Goal: Task Accomplishment & Management: Manage account settings

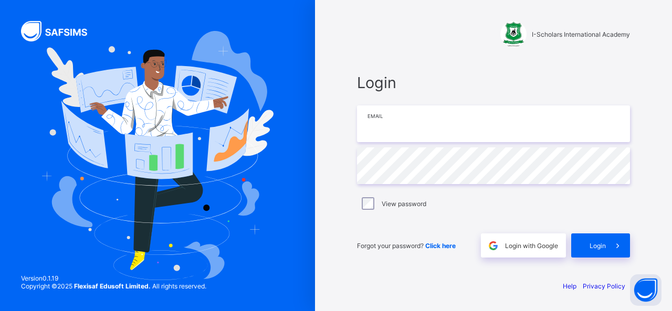
click at [379, 122] on input "email" at bounding box center [493, 123] width 273 height 37
type input "**********"
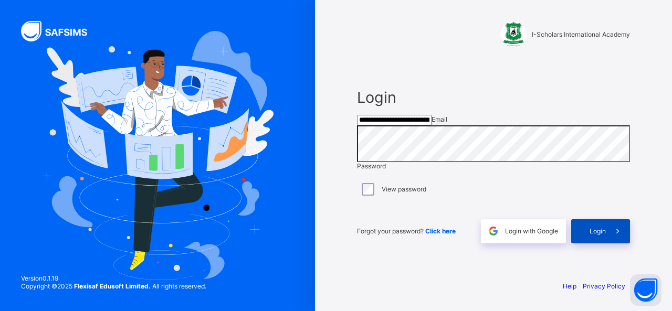
click at [594, 235] on span "Login" at bounding box center [597, 231] width 16 height 8
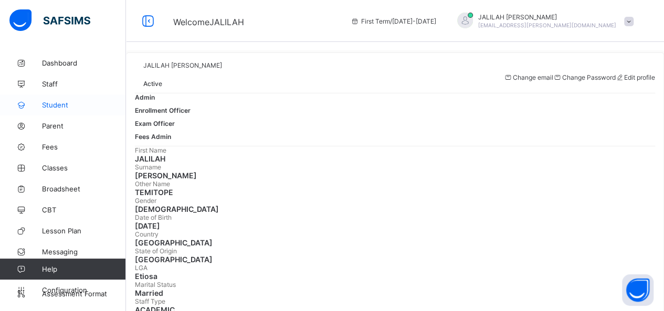
click at [55, 104] on span "Student" at bounding box center [84, 105] width 84 height 8
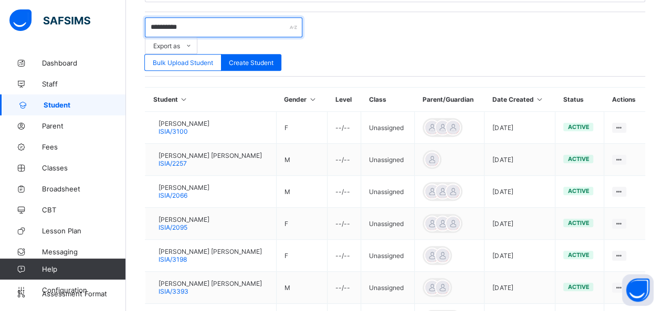
scroll to position [353, 0]
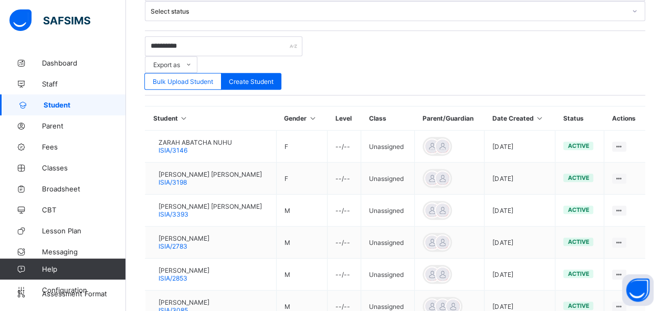
scroll to position [345, 0]
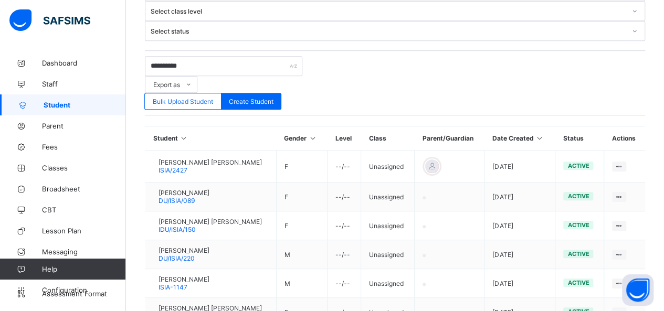
scroll to position [312, 0]
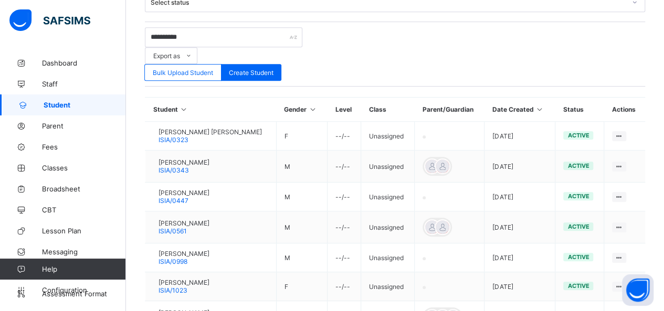
scroll to position [338, 0]
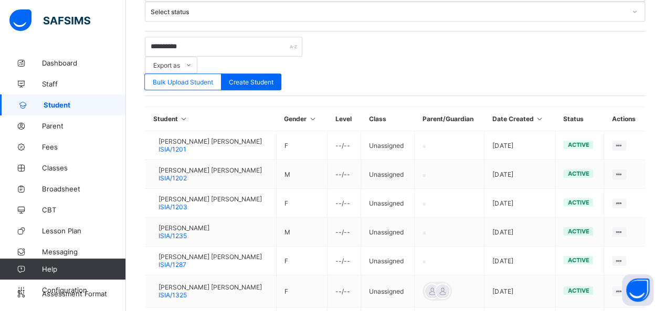
scroll to position [334, 0]
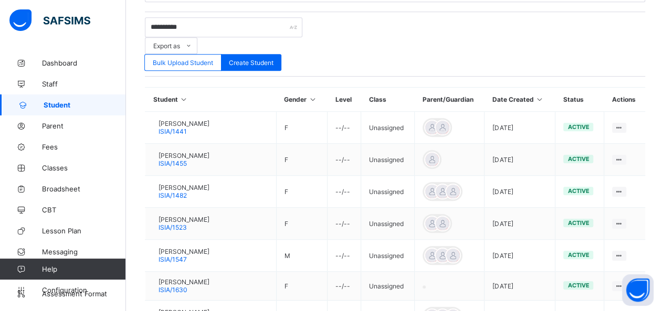
scroll to position [349, 0]
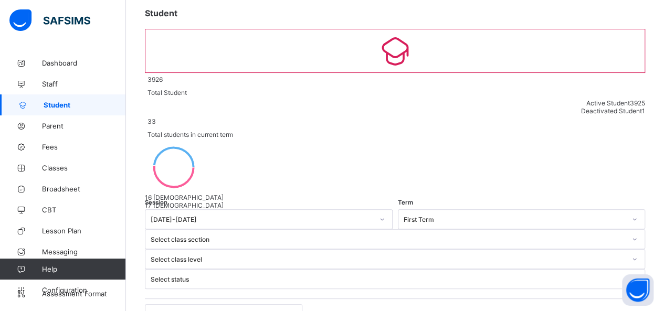
scroll to position [54, 0]
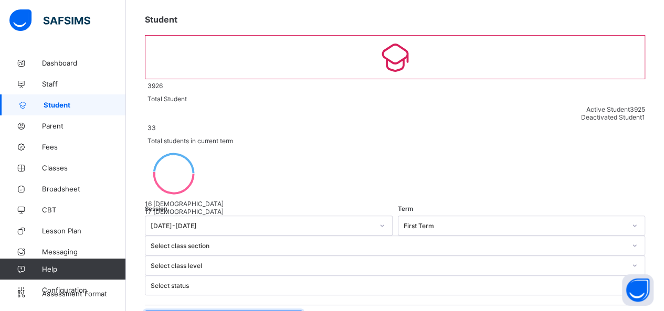
drag, startPoint x: 192, startPoint y: 176, endPoint x: 146, endPoint y: 180, distance: 45.8
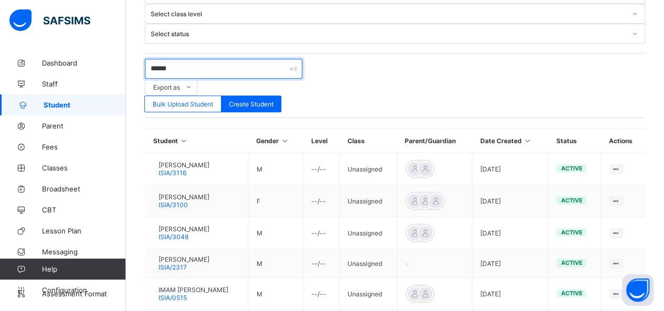
scroll to position [317, 0]
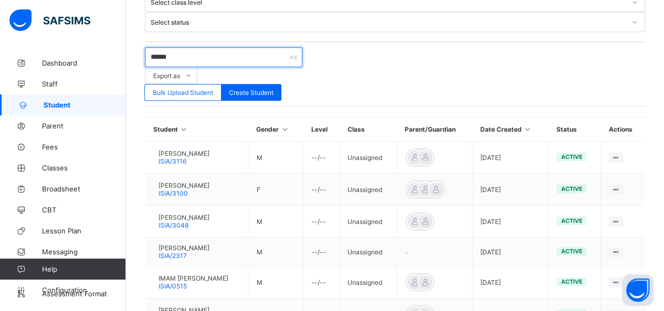
type input "******"
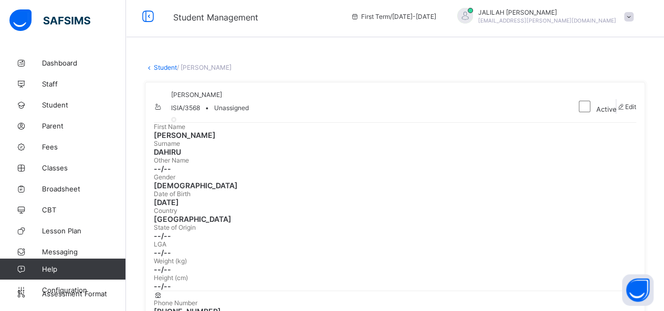
scroll to position [1, 0]
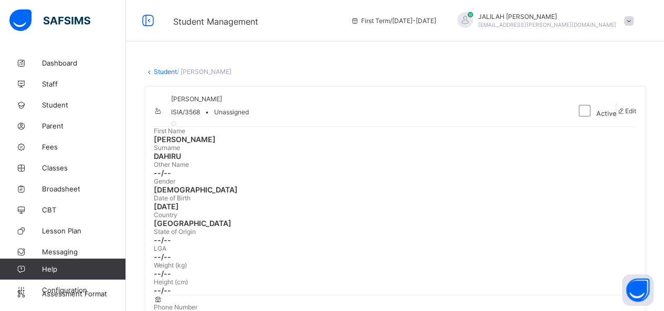
click at [161, 71] on link "Student" at bounding box center [165, 72] width 23 height 8
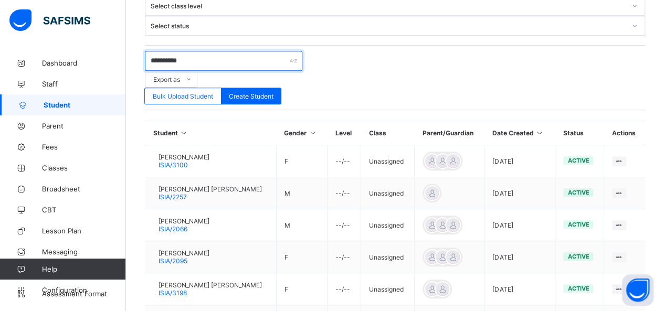
scroll to position [353, 0]
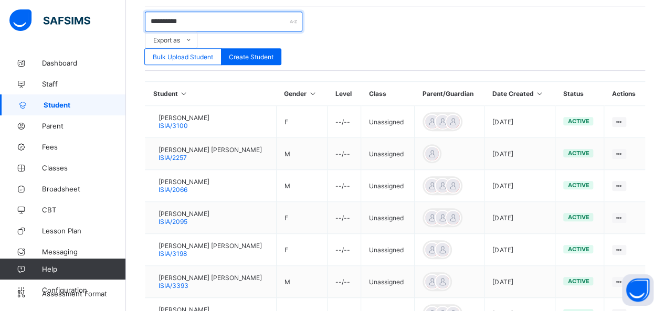
type input "**********"
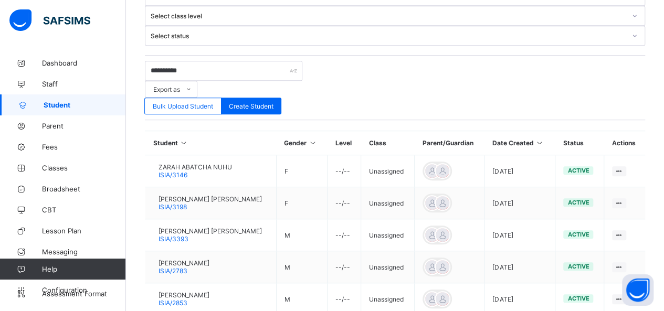
scroll to position [345, 0]
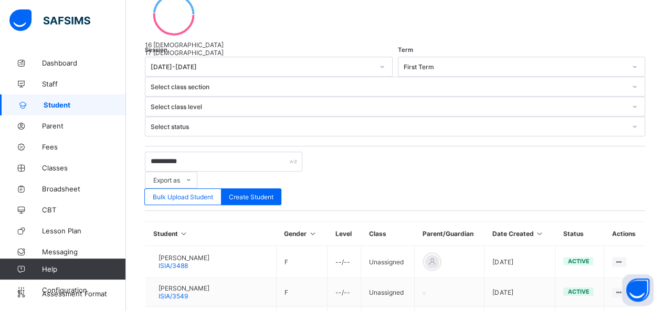
scroll to position [214, 0]
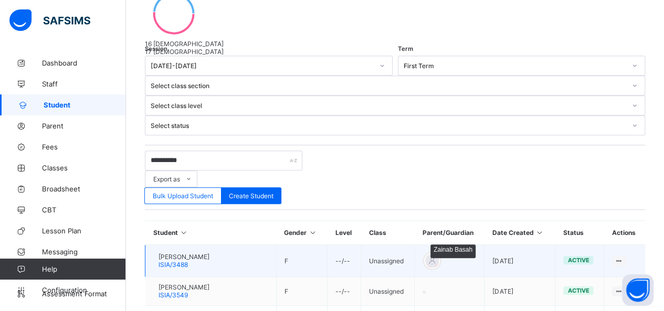
click at [434, 253] on div at bounding box center [432, 261] width 16 height 16
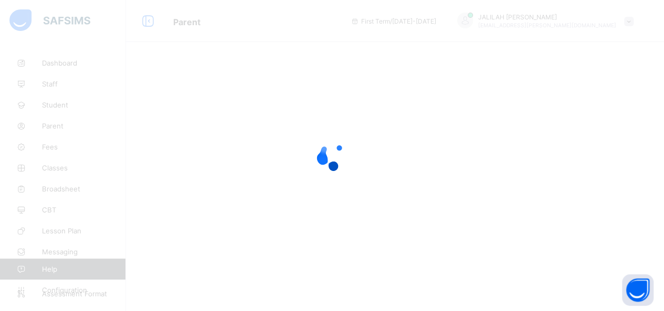
select select "**"
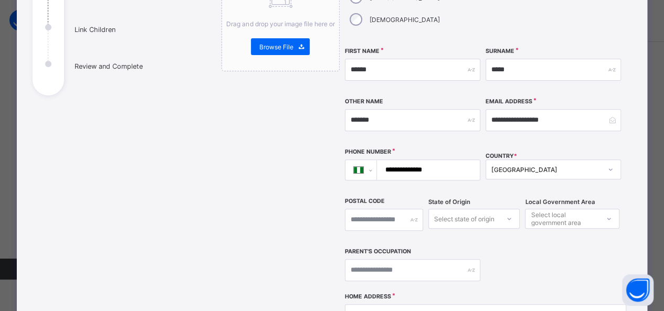
scroll to position [146, 0]
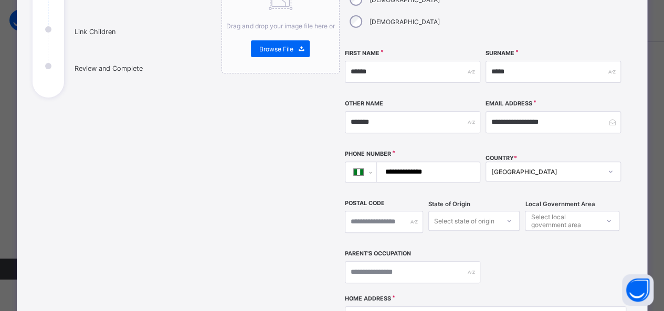
click at [430, 162] on input "**********" at bounding box center [426, 172] width 94 height 20
click at [402, 162] on input "**********" at bounding box center [426, 172] width 94 height 20
click at [433, 162] on input "**********" at bounding box center [426, 172] width 94 height 20
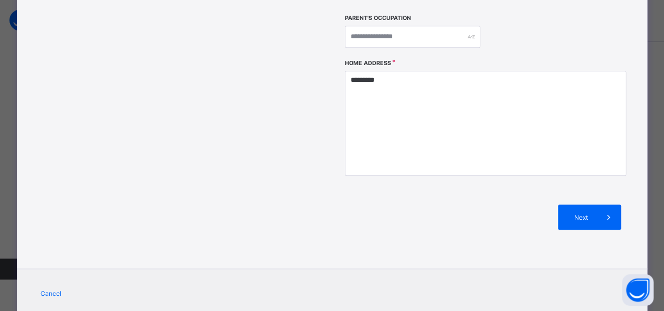
scroll to position [388, 0]
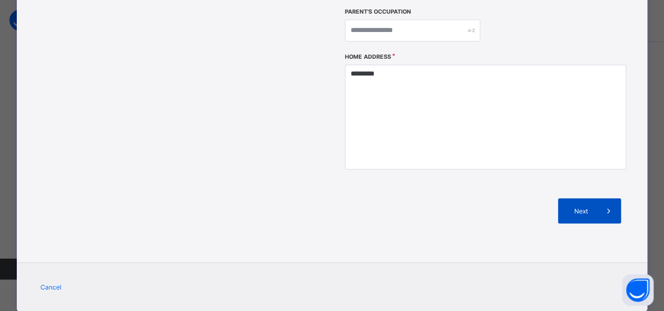
type input "**********"
click at [578, 207] on span "Next" at bounding box center [581, 211] width 30 height 8
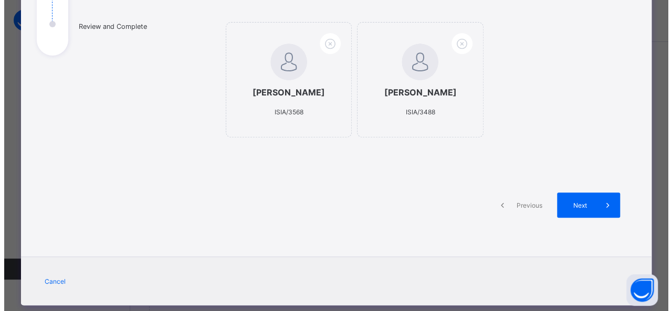
scroll to position [199, 0]
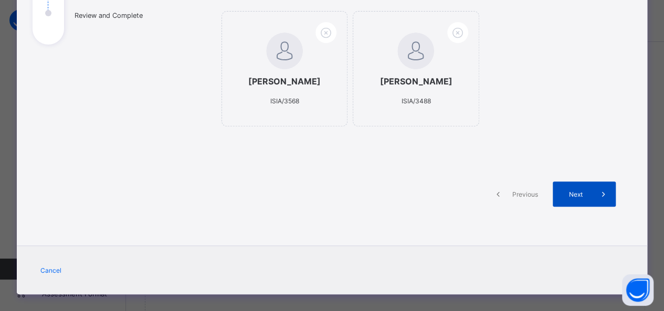
click at [570, 190] on span "Next" at bounding box center [575, 194] width 30 height 8
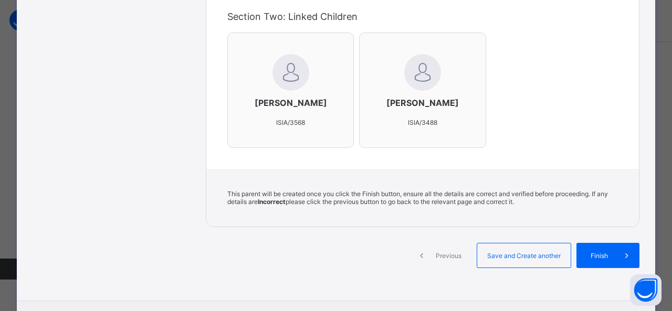
scroll to position [372, 0]
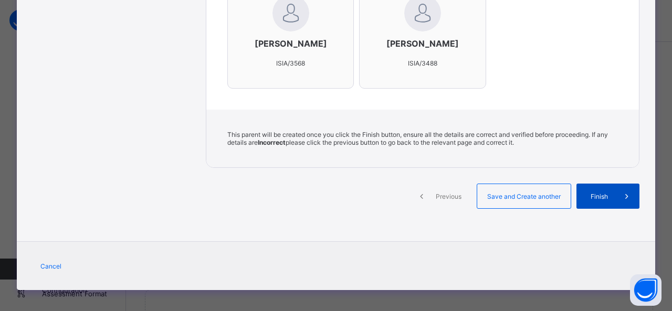
click at [603, 196] on div "Finish" at bounding box center [607, 196] width 63 height 25
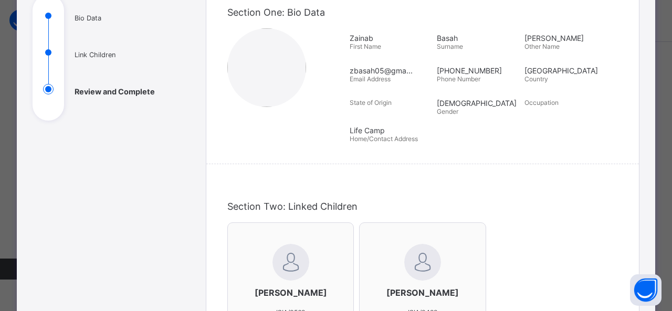
scroll to position [116, 0]
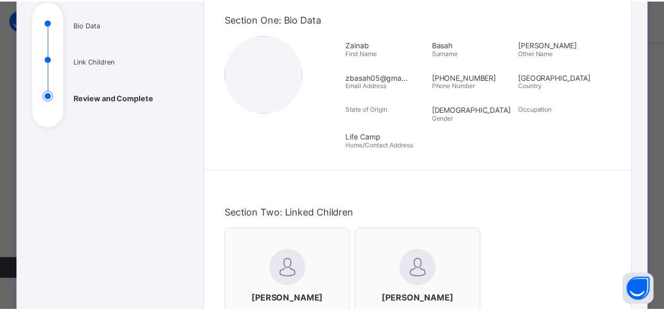
scroll to position [153, 0]
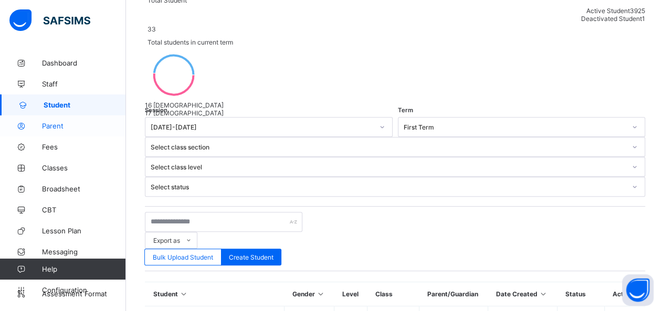
click at [52, 124] on span "Parent" at bounding box center [84, 126] width 84 height 8
select select "**"
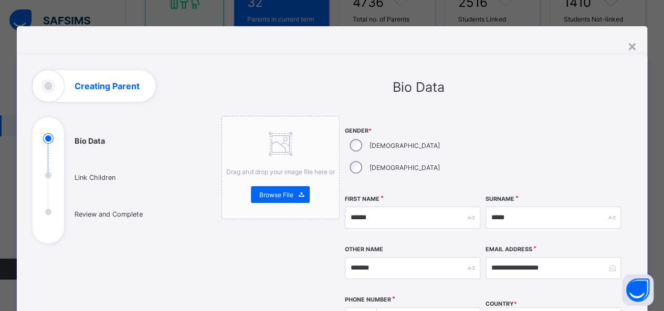
scroll to position [153, 0]
click at [635, 45] on div "×" at bounding box center [631, 46] width 10 height 18
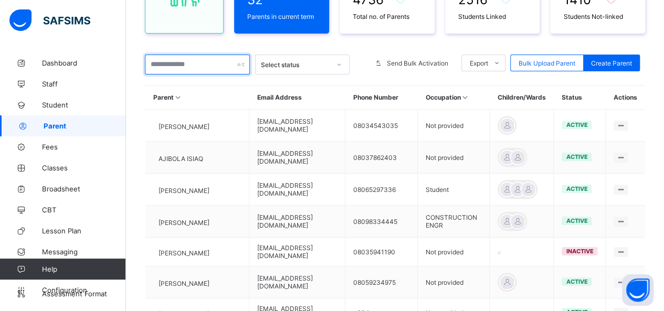
click at [170, 65] on input "text" at bounding box center [197, 65] width 105 height 20
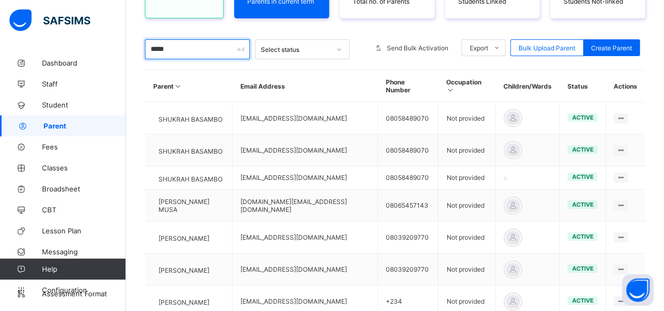
scroll to position [344, 0]
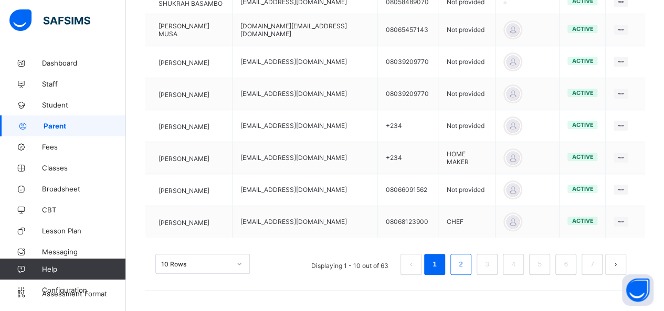
type input "*****"
click at [471, 262] on li "2" at bounding box center [460, 264] width 21 height 21
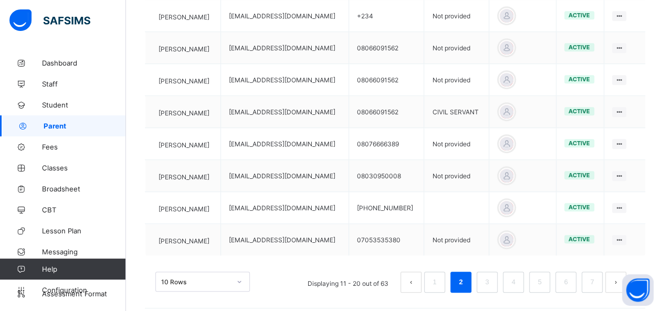
scroll to position [327, 0]
click at [491, 278] on link "3" at bounding box center [487, 281] width 10 height 14
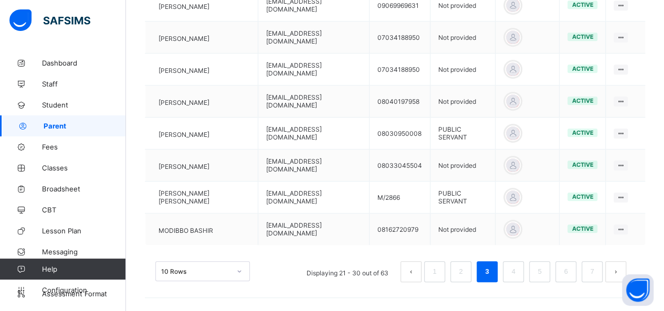
scroll to position [341, 0]
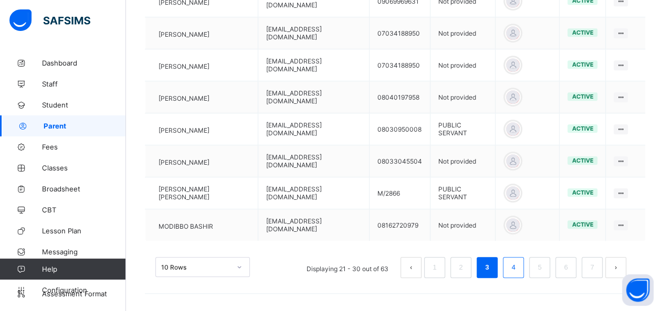
click at [518, 270] on link "4" at bounding box center [513, 268] width 10 height 14
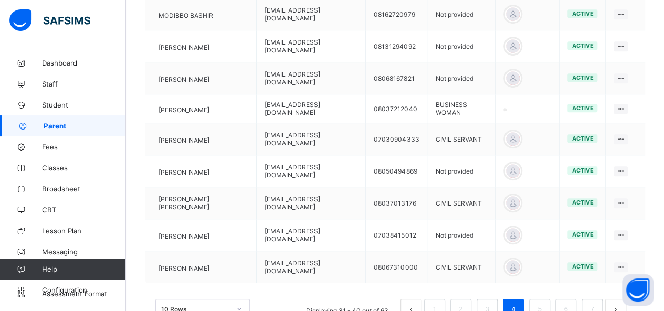
scroll to position [7, 0]
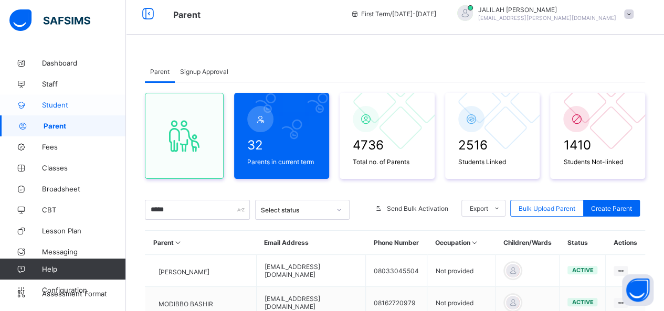
click at [50, 103] on span "Student" at bounding box center [84, 105] width 84 height 8
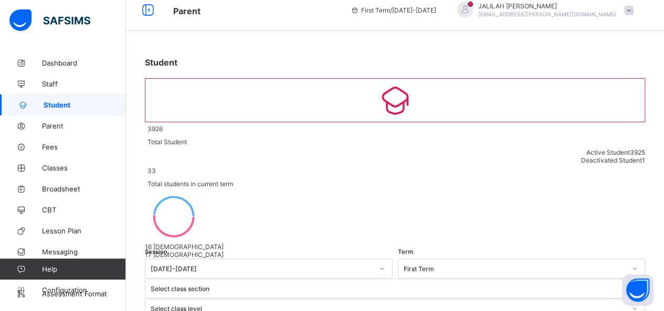
scroll to position [67, 0]
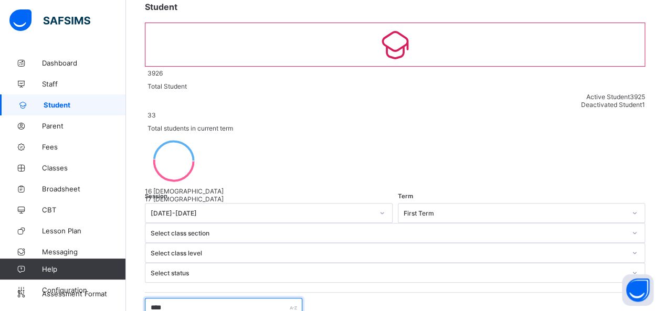
type input "****"
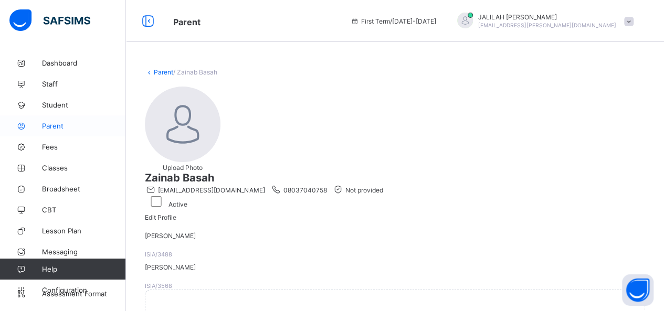
click at [51, 124] on span "Parent" at bounding box center [84, 126] width 84 height 8
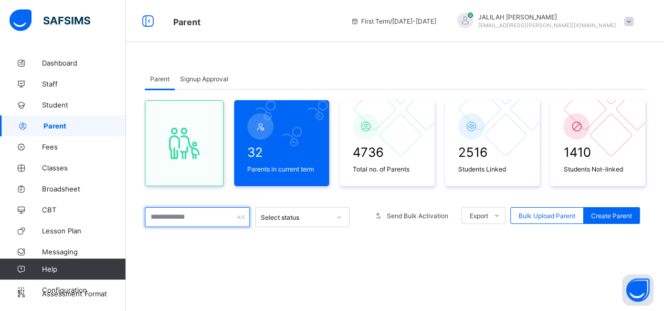
click at [177, 216] on input "text" at bounding box center [197, 217] width 105 height 20
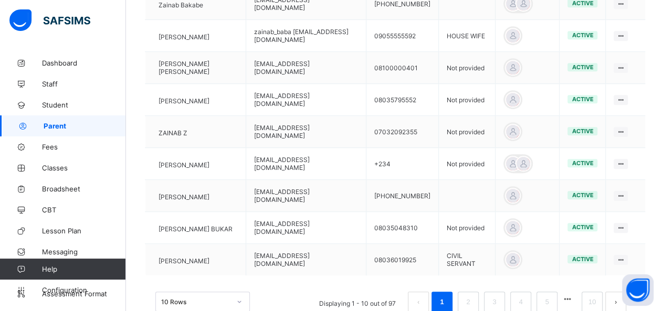
scroll to position [323, 0]
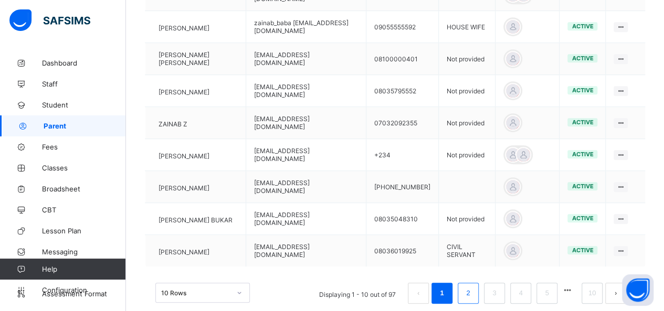
type input "**********"
click at [473, 292] on link "2" at bounding box center [468, 293] width 10 height 14
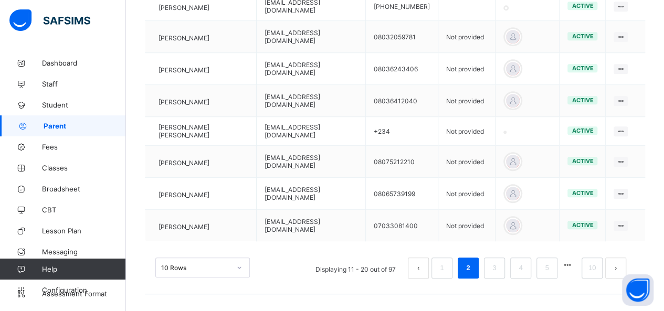
scroll to position [344, 0]
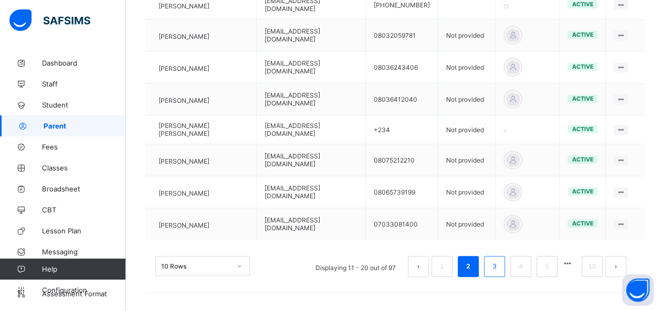
click at [499, 267] on link "3" at bounding box center [494, 267] width 10 height 14
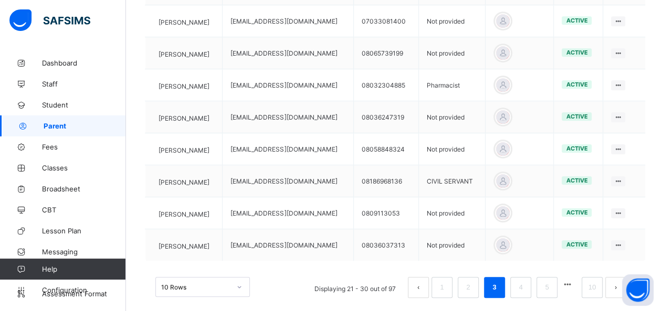
scroll to position [323, 0]
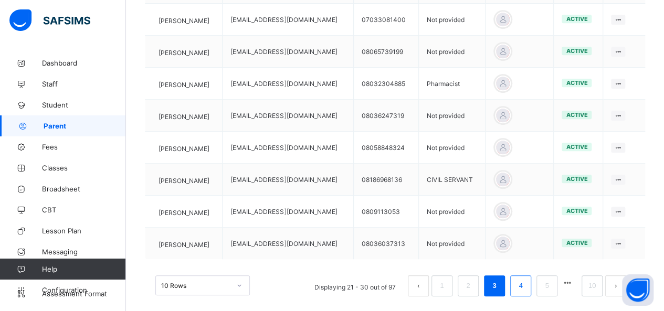
click at [525, 282] on link "4" at bounding box center [520, 286] width 10 height 14
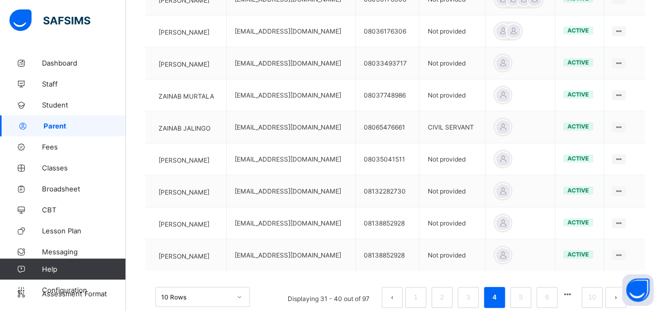
scroll to position [316, 0]
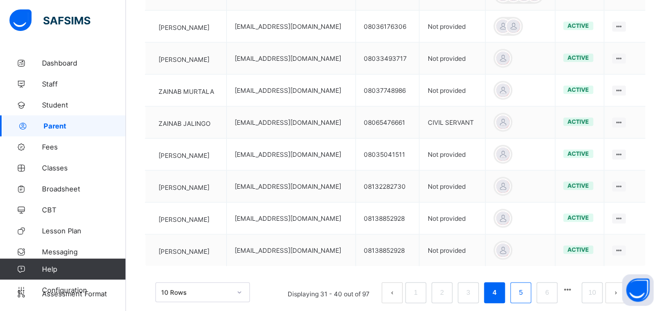
click at [525, 289] on link "5" at bounding box center [520, 293] width 10 height 14
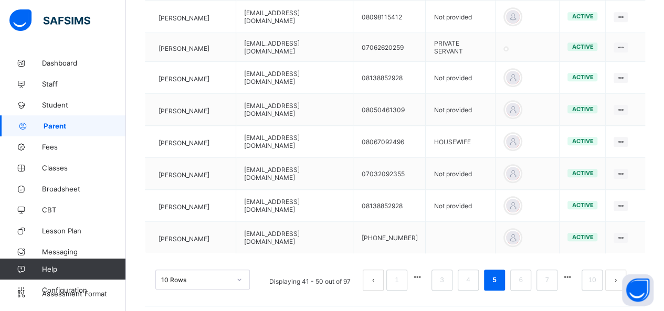
scroll to position [330, 0]
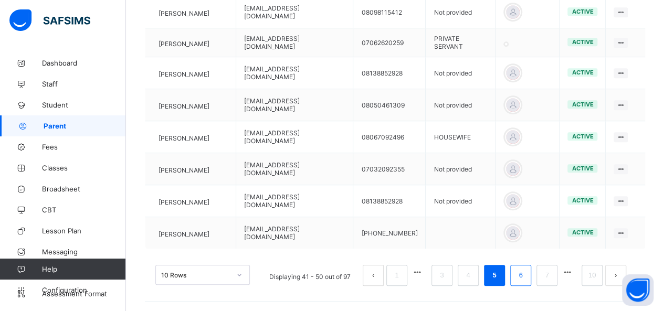
click at [525, 276] on link "6" at bounding box center [520, 276] width 10 height 14
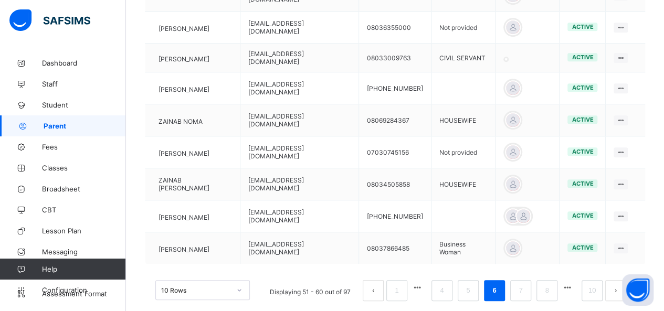
scroll to position [330, 0]
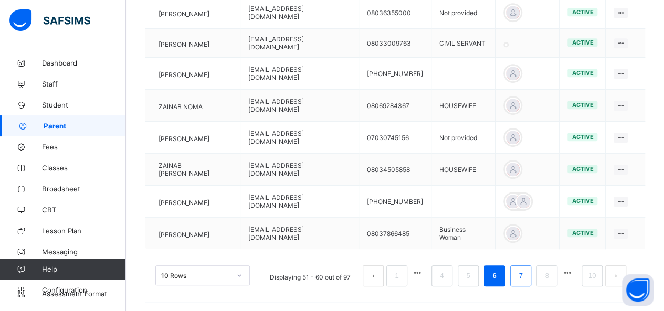
click at [525, 277] on link "7" at bounding box center [520, 276] width 10 height 14
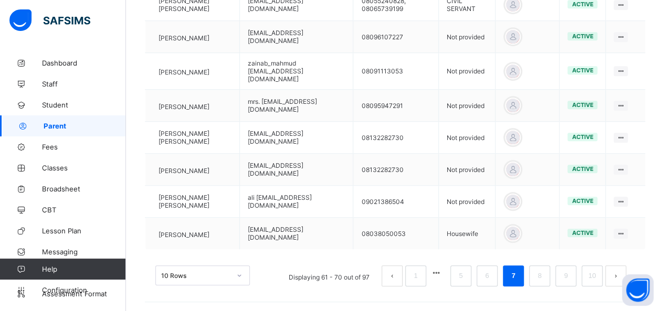
scroll to position [346, 0]
click at [544, 268] on link "8" at bounding box center [539, 275] width 10 height 14
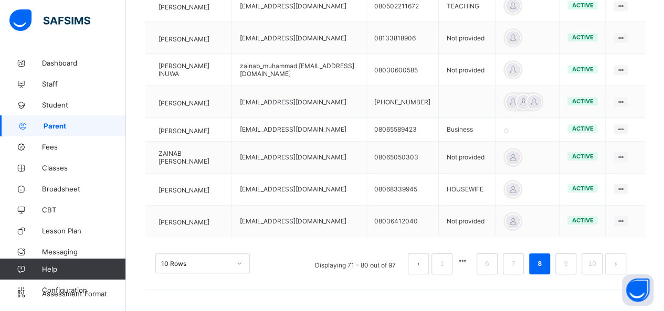
scroll to position [348, 0]
click at [570, 264] on link "9" at bounding box center [565, 264] width 10 height 14
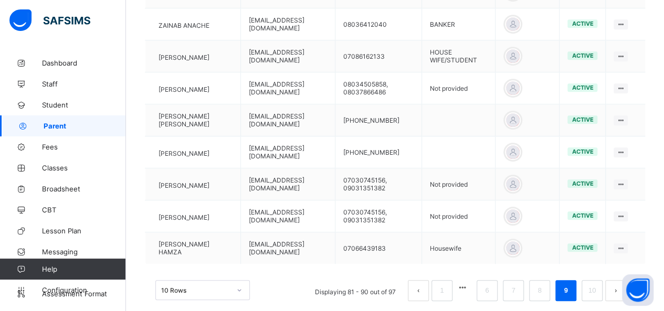
scroll to position [347, 0]
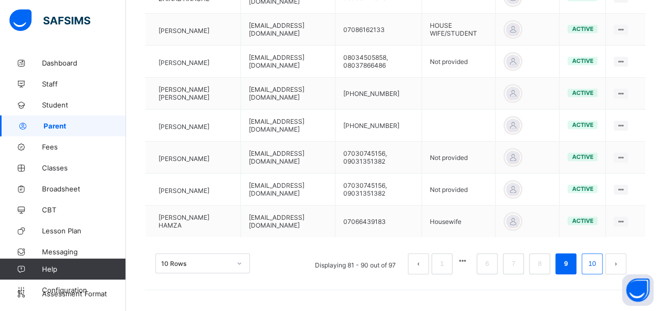
click at [599, 265] on link "10" at bounding box center [592, 264] width 14 height 14
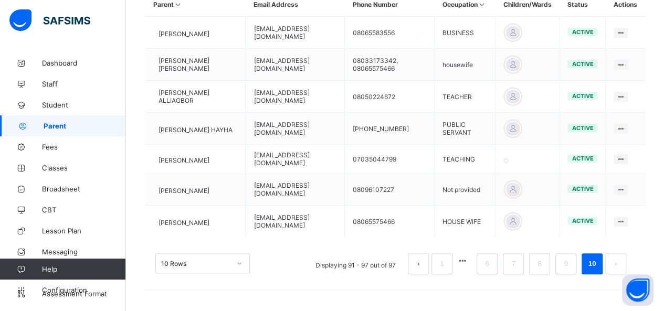
scroll to position [253, 0]
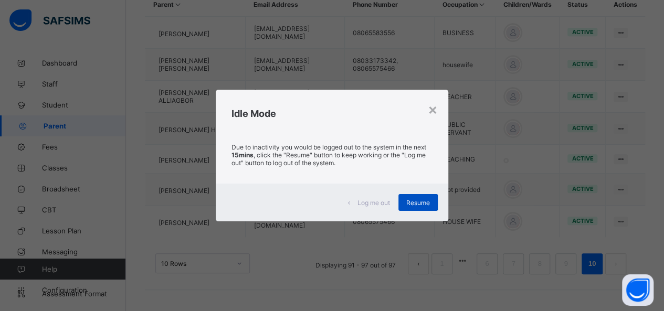
click at [421, 199] on span "Resume" at bounding box center [418, 203] width 24 height 8
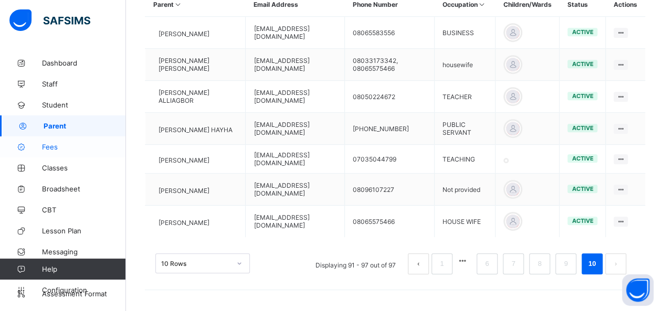
click at [53, 148] on span "Fees" at bounding box center [84, 147] width 84 height 8
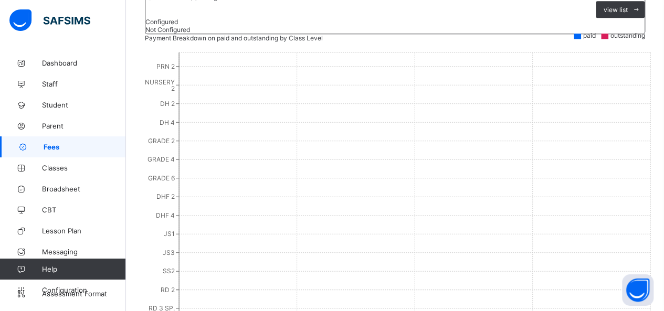
scroll to position [262, 0]
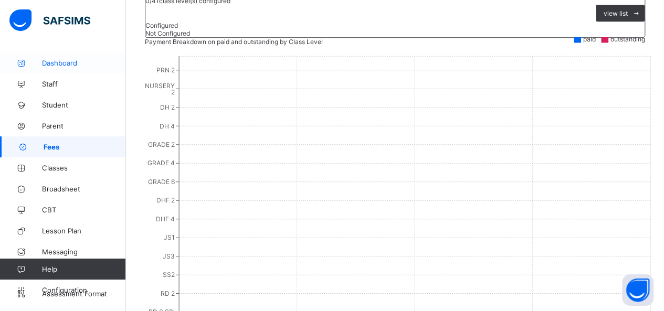
click at [50, 62] on span "Dashboard" at bounding box center [84, 63] width 84 height 8
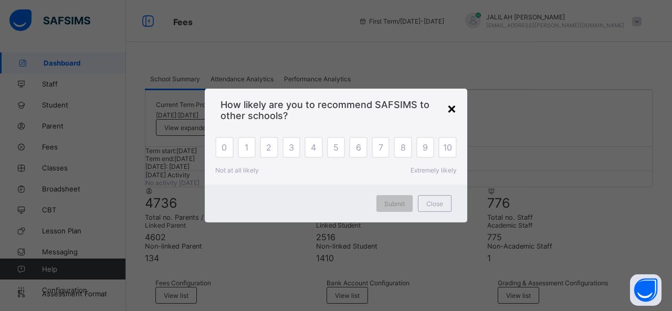
click at [450, 109] on div "×" at bounding box center [452, 108] width 10 height 18
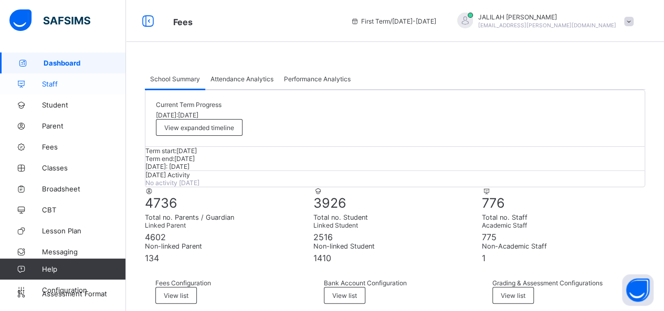
click at [48, 83] on span "Staff" at bounding box center [84, 84] width 84 height 8
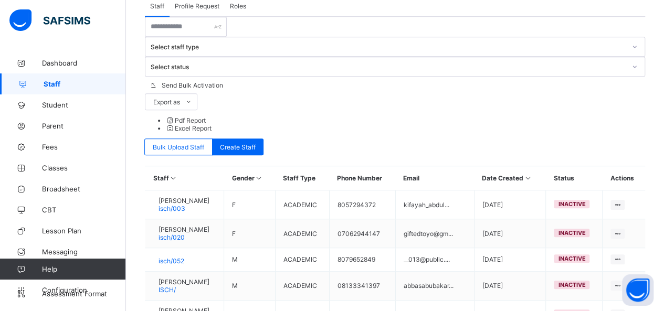
scroll to position [330, 0]
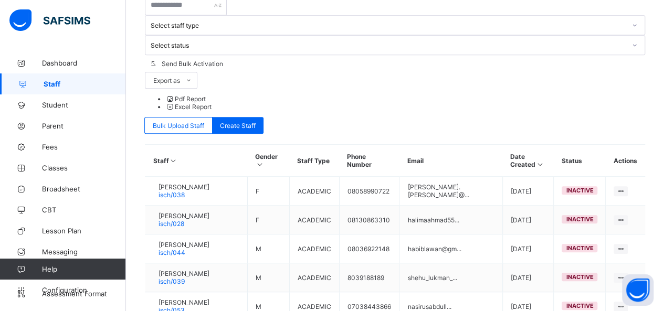
scroll to position [385, 0]
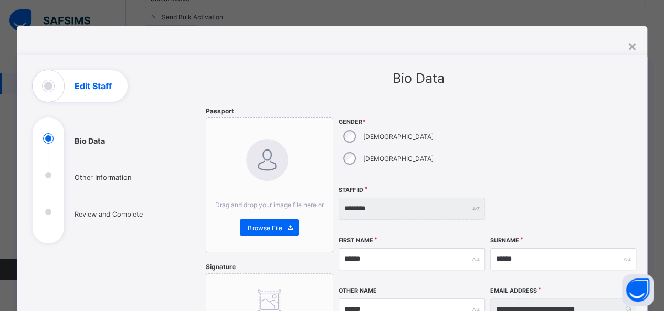
scroll to position [338, 0]
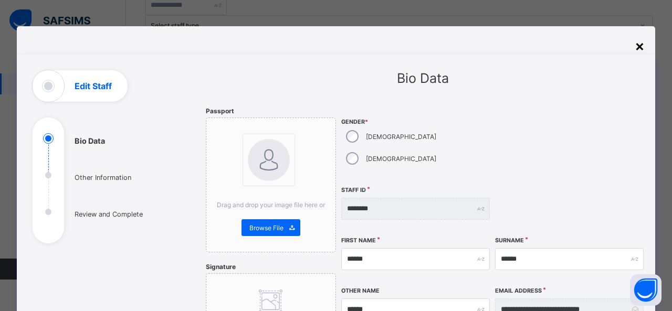
click at [636, 46] on div "×" at bounding box center [639, 46] width 10 height 18
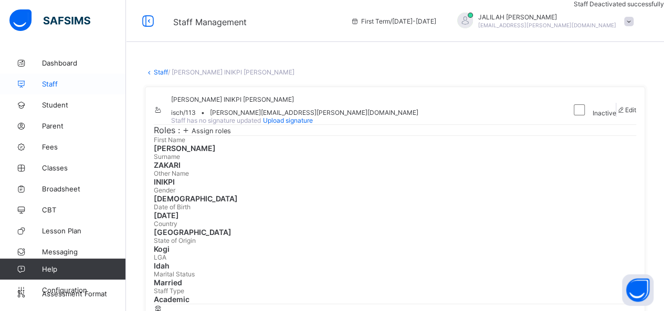
click at [50, 83] on span "Staff" at bounding box center [84, 84] width 84 height 8
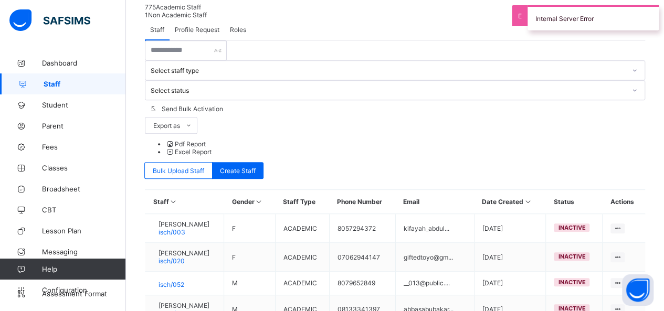
scroll to position [330, 0]
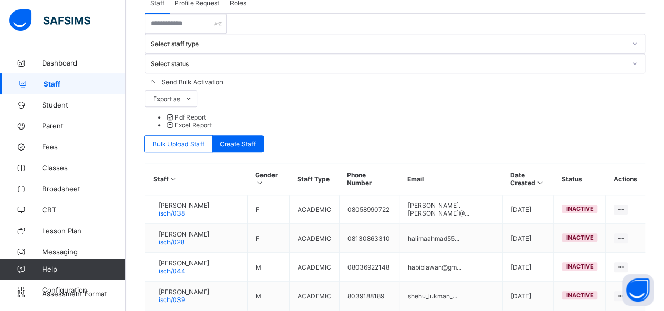
scroll to position [338, 0]
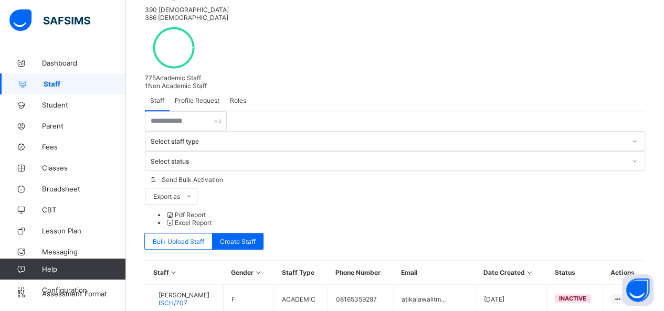
scroll to position [330, 0]
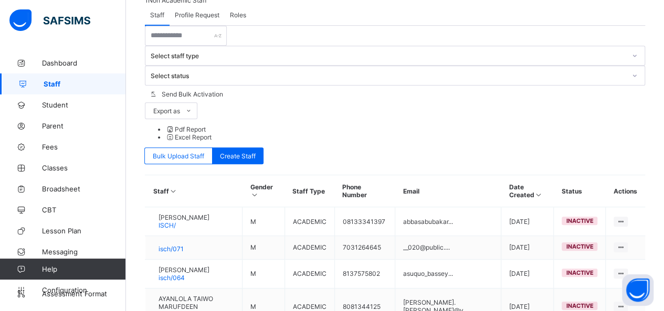
scroll to position [311, 0]
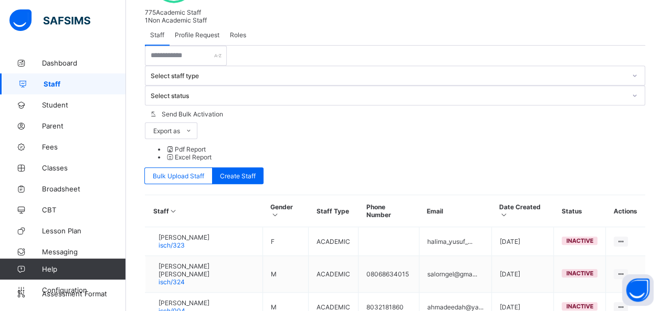
scroll to position [338, 0]
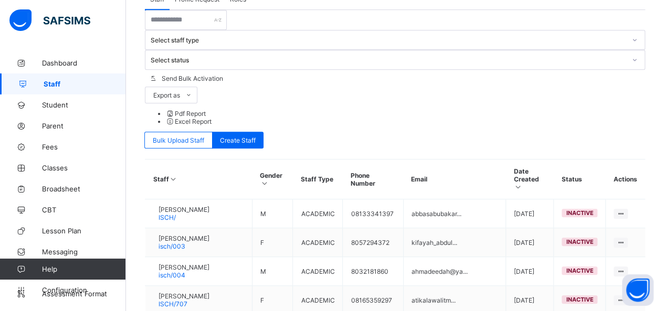
scroll to position [334, 0]
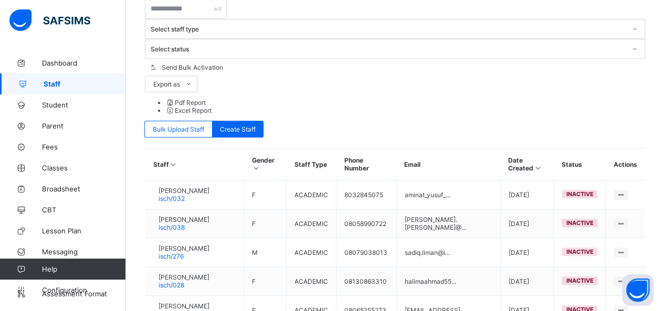
scroll to position [338, 0]
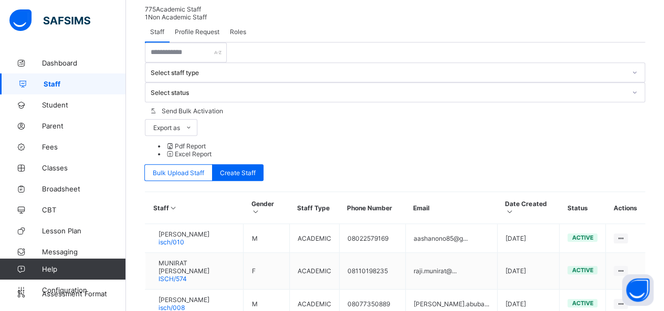
scroll to position [345, 0]
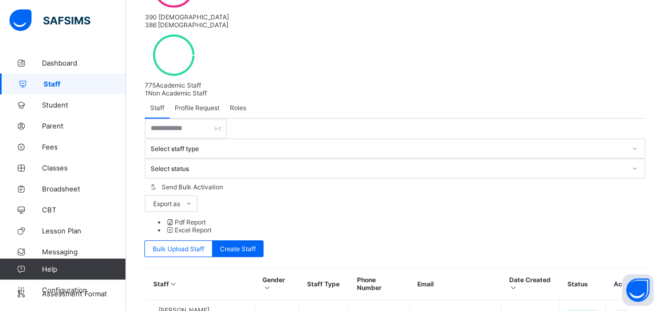
scroll to position [216, 0]
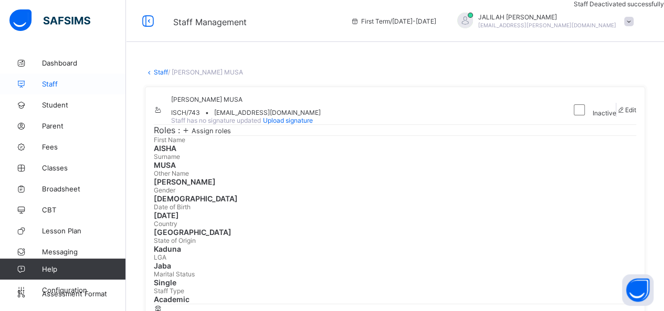
click at [46, 81] on span "Staff" at bounding box center [84, 84] width 84 height 8
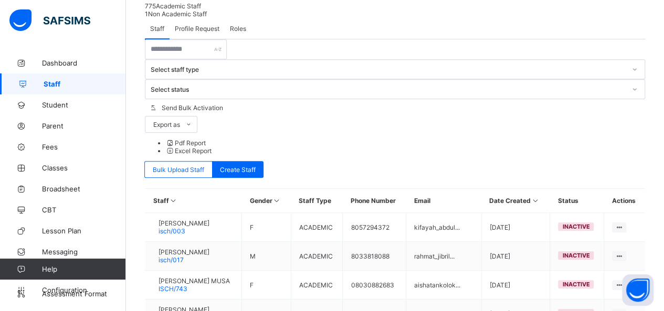
scroll to position [330, 0]
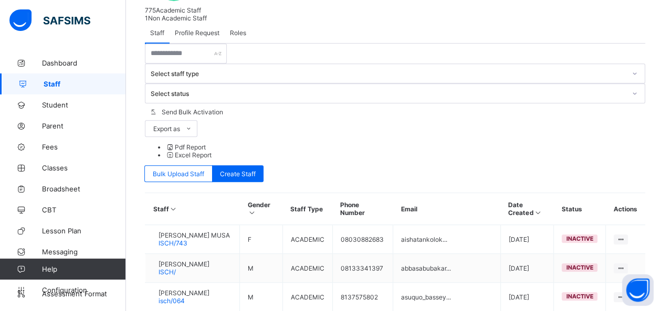
scroll to position [331, 0]
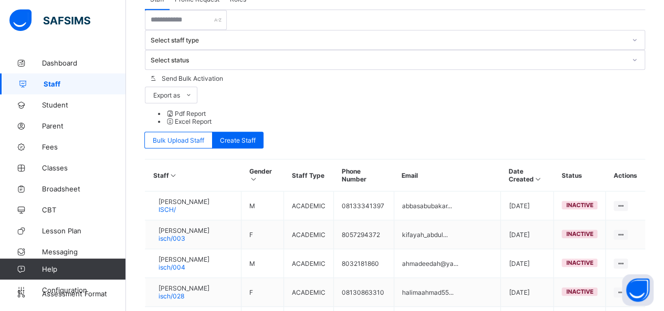
scroll to position [337, 0]
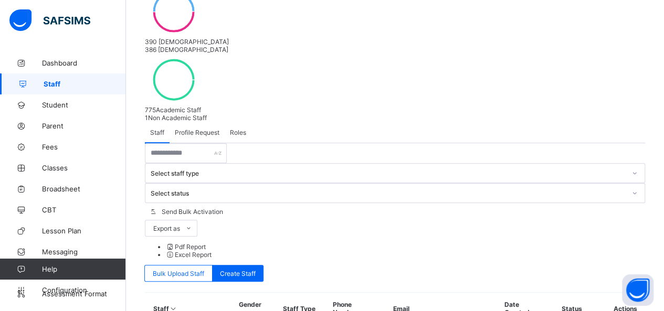
scroll to position [330, 0]
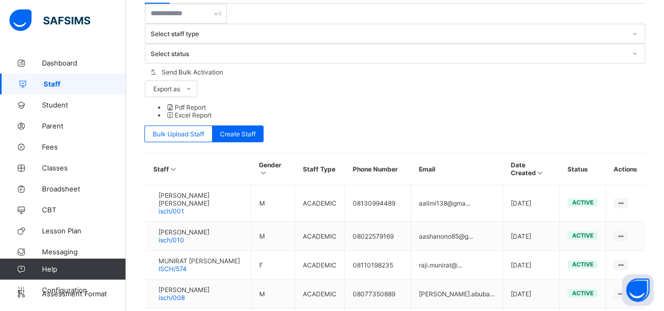
scroll to position [331, 0]
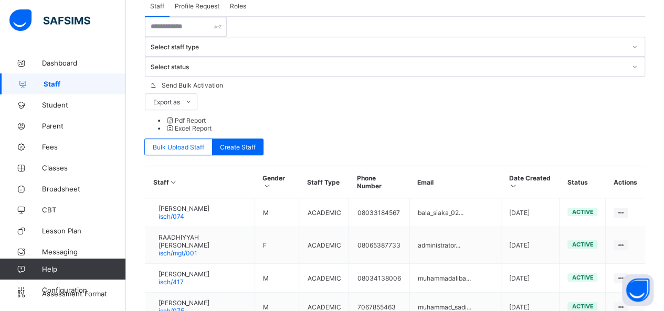
scroll to position [318, 0]
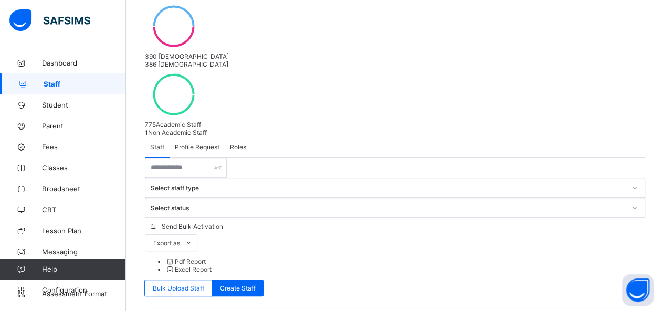
scroll to position [162, 0]
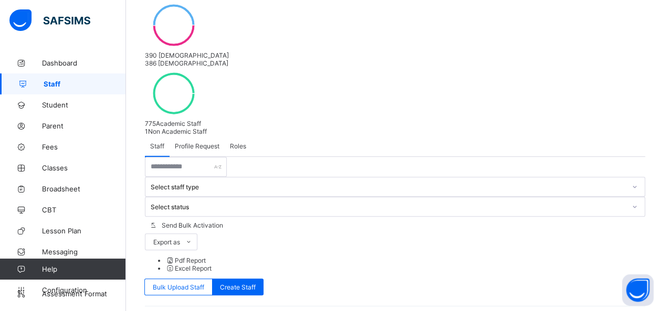
scroll to position [178, 0]
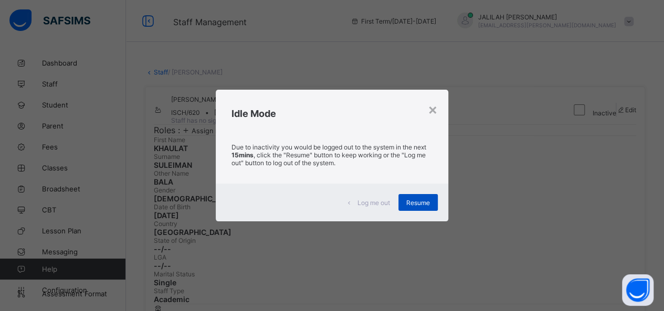
click at [418, 199] on span "Resume" at bounding box center [418, 203] width 24 height 8
